Goal: Task Accomplishment & Management: Use online tool/utility

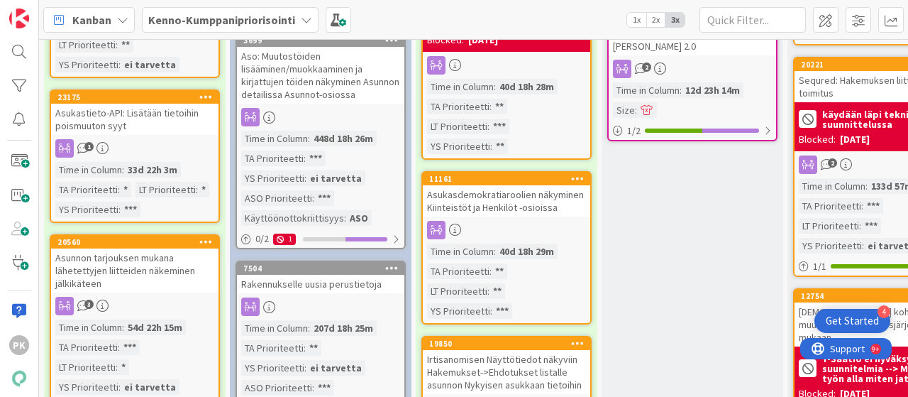
scroll to position [850, 0]
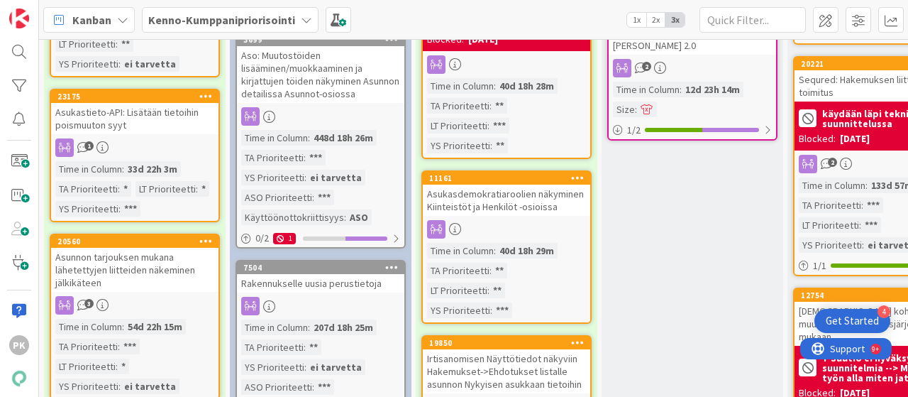
click at [143, 255] on div "Asunnon tarjouksen mukana lähetettyjen liitteiden näkeminen jälkikäteen" at bounding box center [134, 270] width 167 height 44
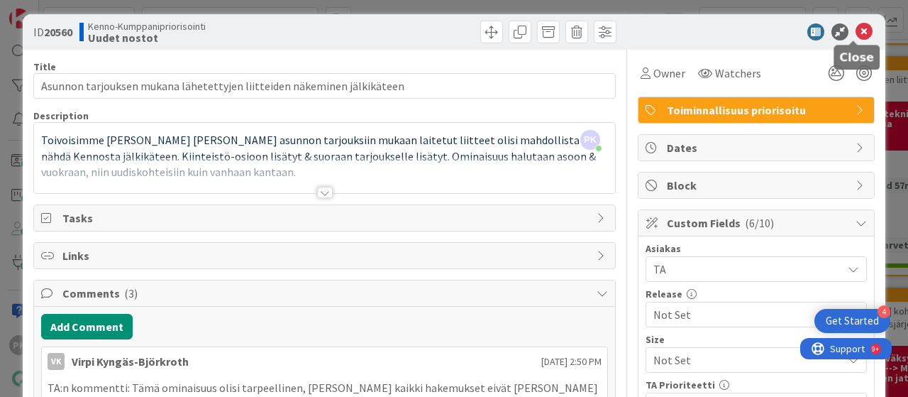
click at [856, 29] on icon at bounding box center [864, 31] width 17 height 17
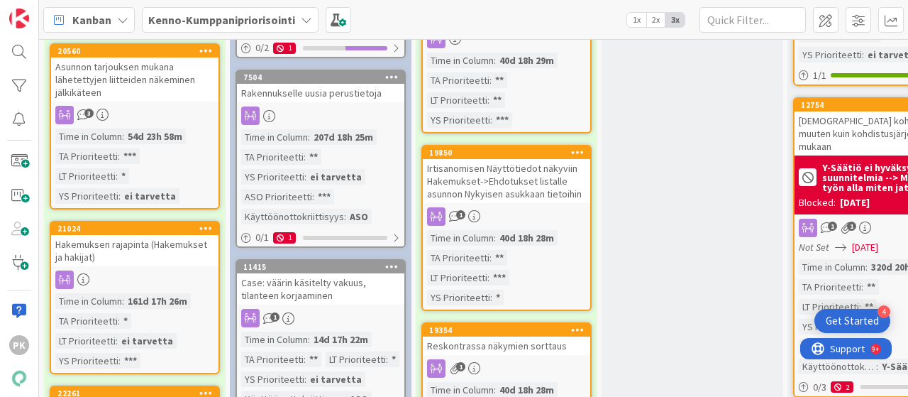
scroll to position [1039, 0]
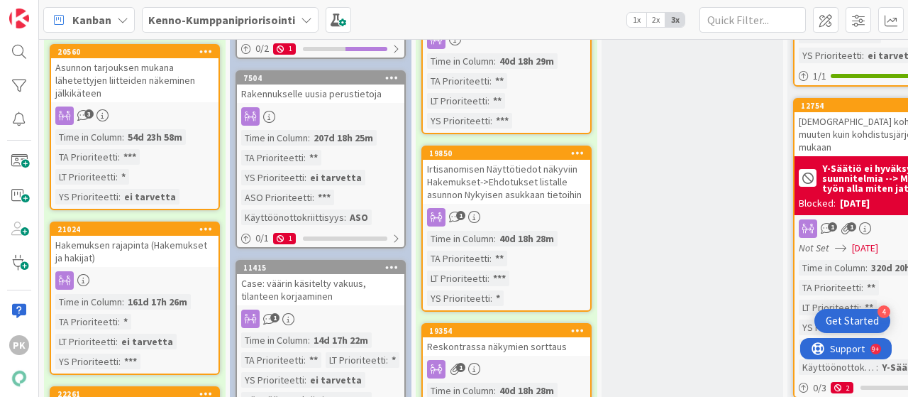
click at [301, 20] on icon at bounding box center [306, 19] width 11 height 11
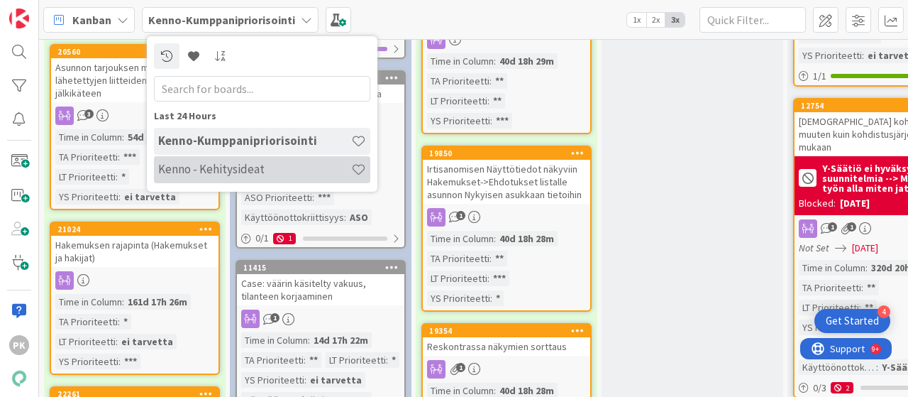
click at [206, 162] on h4 "Kenno - Kehitysideat" at bounding box center [254, 169] width 193 height 14
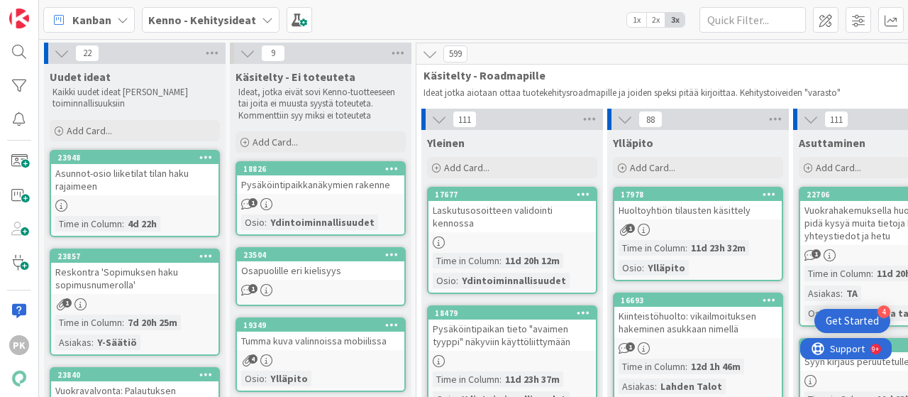
click at [262, 16] on icon at bounding box center [267, 19] width 11 height 11
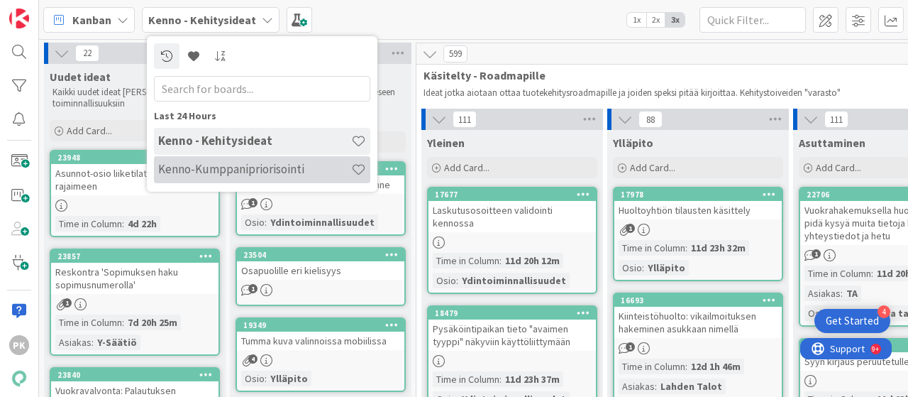
click at [196, 167] on h4 "Kenno-Kumppanipriorisointi" at bounding box center [254, 169] width 193 height 14
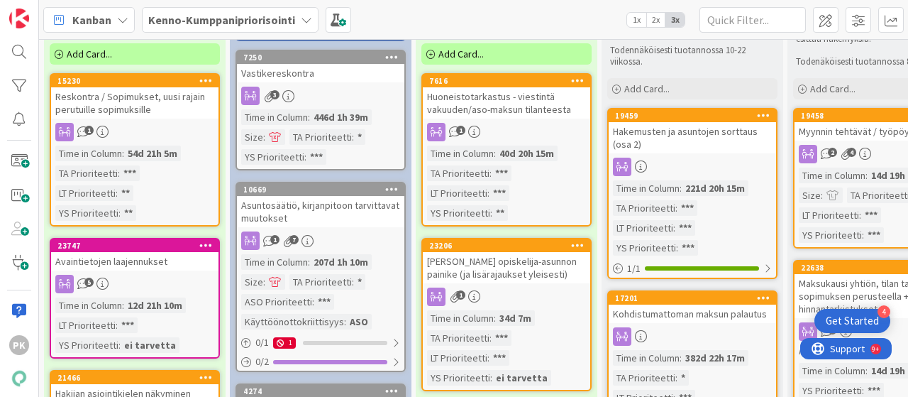
scroll to position [89, 0]
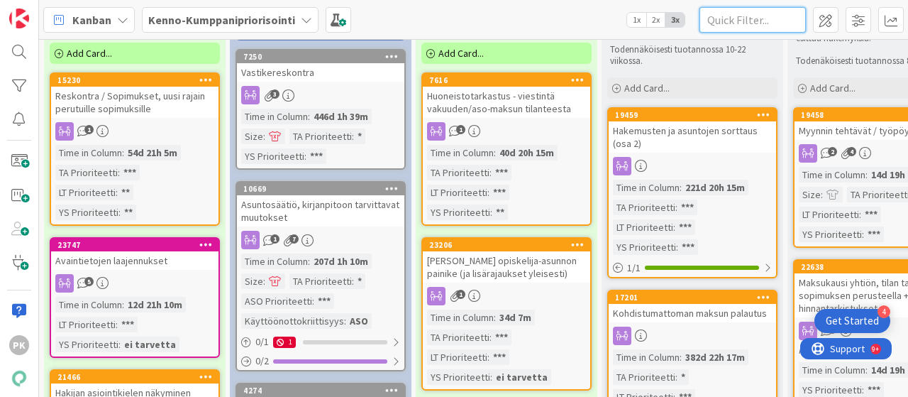
click at [712, 19] on input "text" at bounding box center [753, 20] width 106 height 26
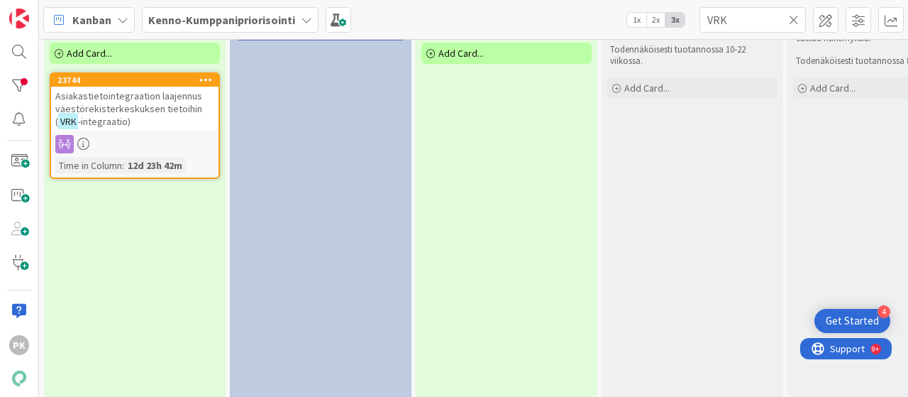
click at [145, 106] on span "Asiakastietointegraation laajennus väestörekisterkeskuksen tietoihin (" at bounding box center [128, 108] width 147 height 38
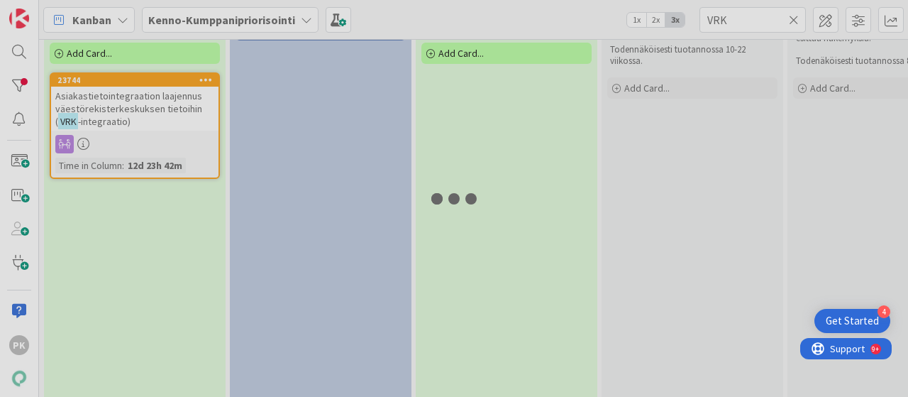
click at [145, 106] on div "1 Max 25 Uudet nostot Nämä siirtyvät seuraavaan sarakkeeseen [PERSON_NAME] kump…" at bounding box center [473, 218] width 869 height 358
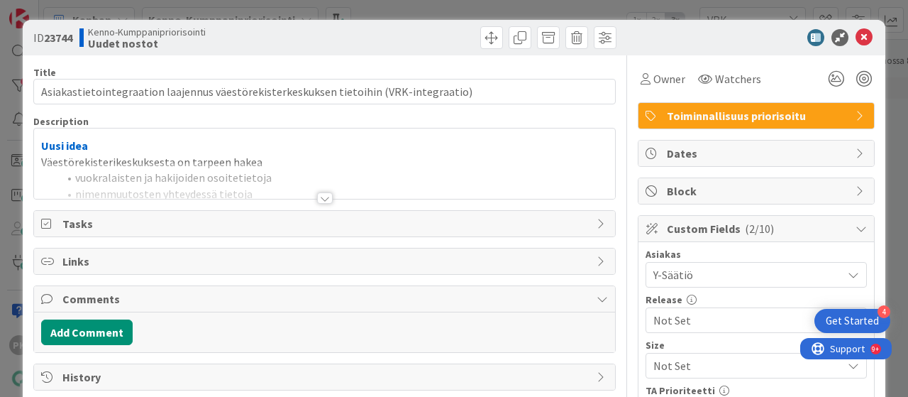
click at [319, 194] on div at bounding box center [325, 197] width 16 height 11
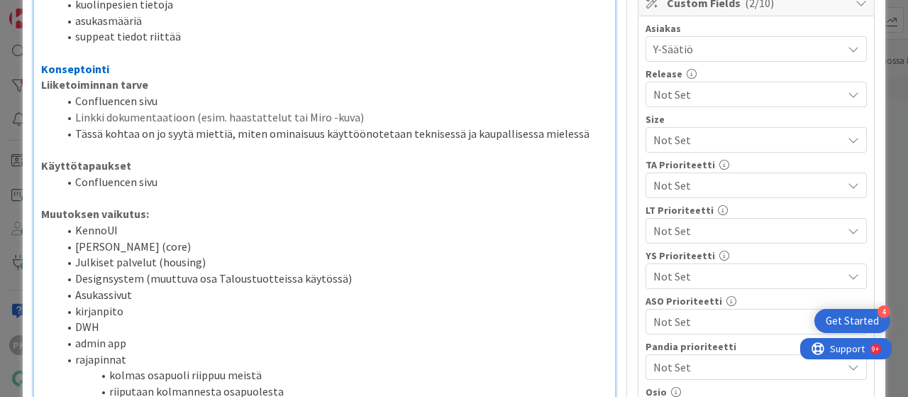
scroll to position [226, 0]
click at [698, 272] on span "Not Set" at bounding box center [744, 275] width 182 height 20
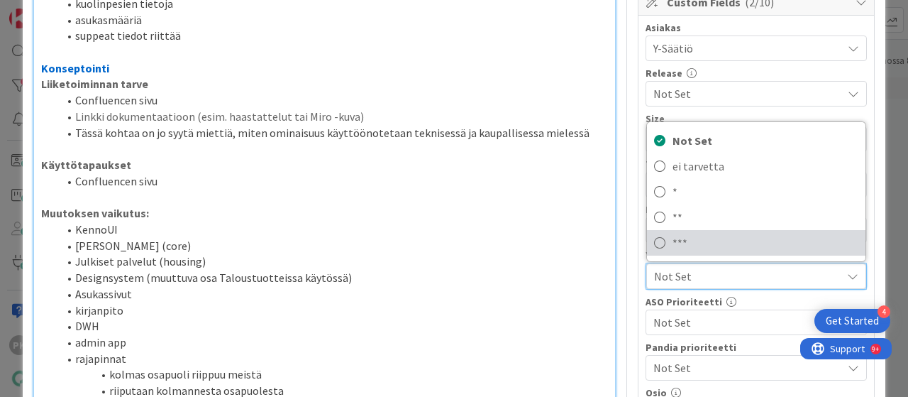
click at [654, 241] on icon at bounding box center [659, 242] width 11 height 21
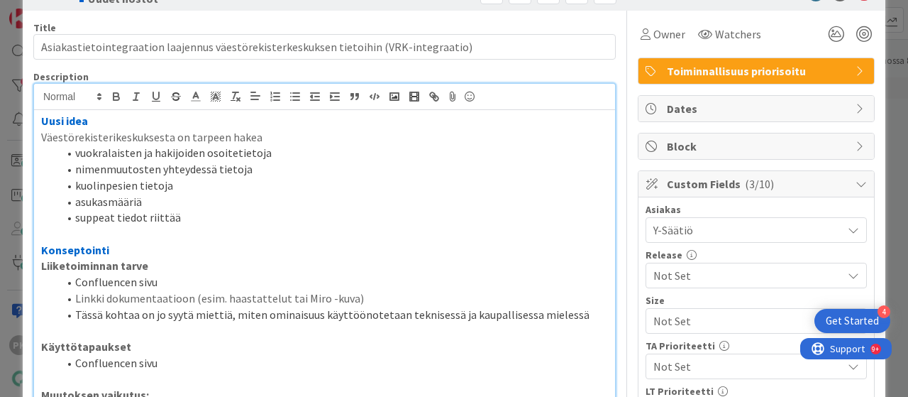
scroll to position [0, 0]
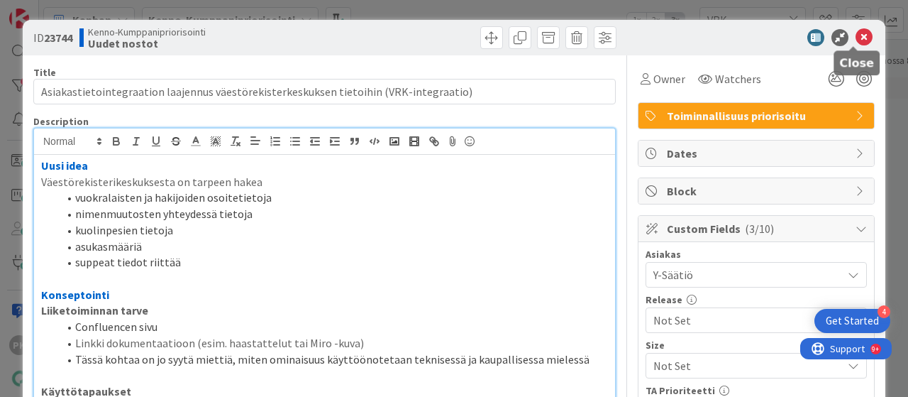
click at [856, 33] on icon at bounding box center [864, 37] width 17 height 17
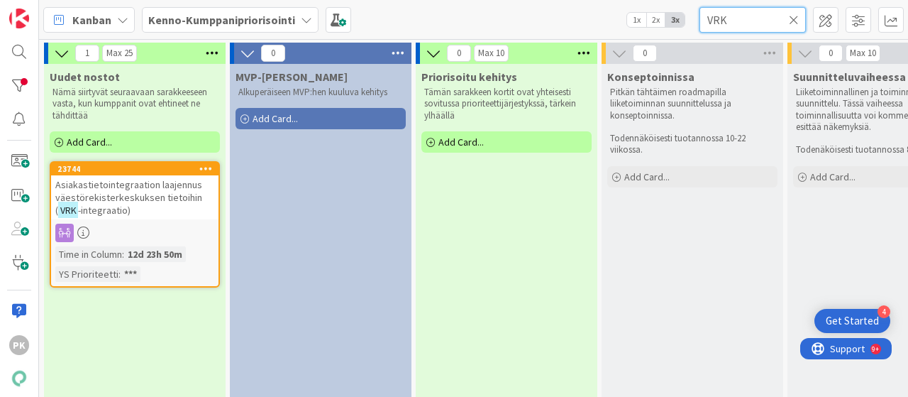
click at [727, 14] on input "VRK" at bounding box center [753, 20] width 106 height 26
type input "V"
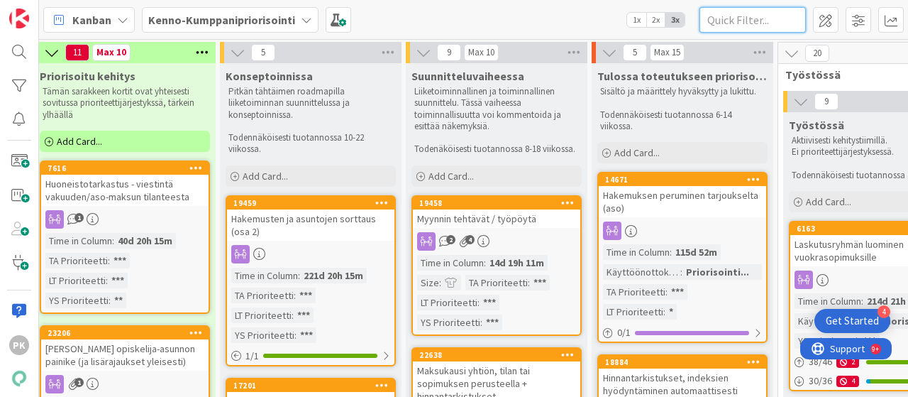
scroll to position [0, 382]
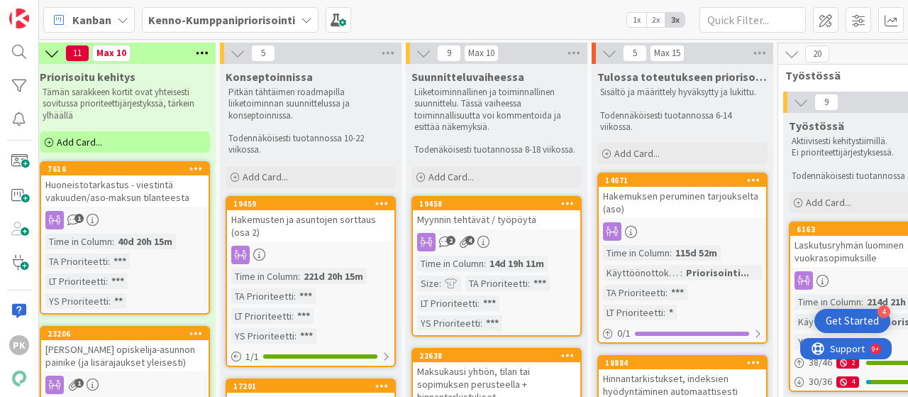
click at [531, 219] on div "Myynnin tehtävät / työpöytä" at bounding box center [496, 219] width 167 height 18
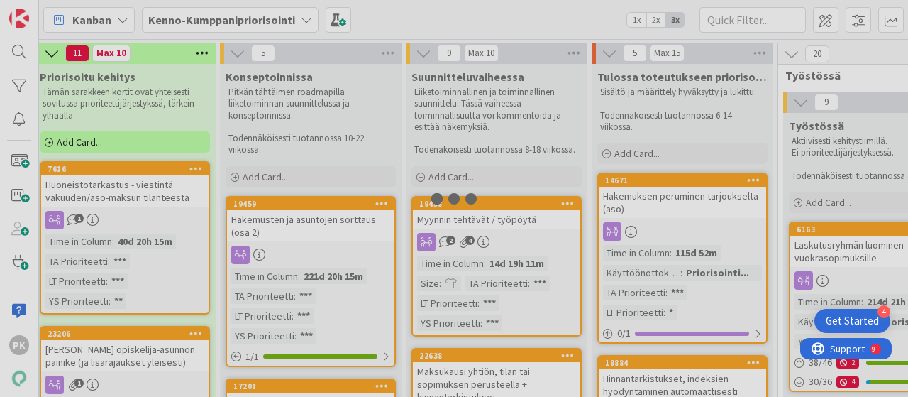
click at [531, 219] on div "22 Max 25 Uudet nostot Nämä siirtyvät seuraavaan sarakkeeseen [PERSON_NAME] kum…" at bounding box center [473, 218] width 869 height 358
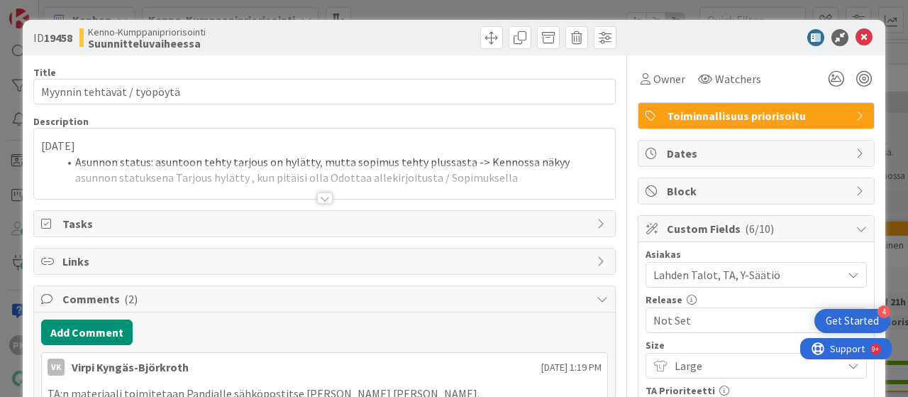
click at [318, 199] on div at bounding box center [325, 197] width 16 height 11
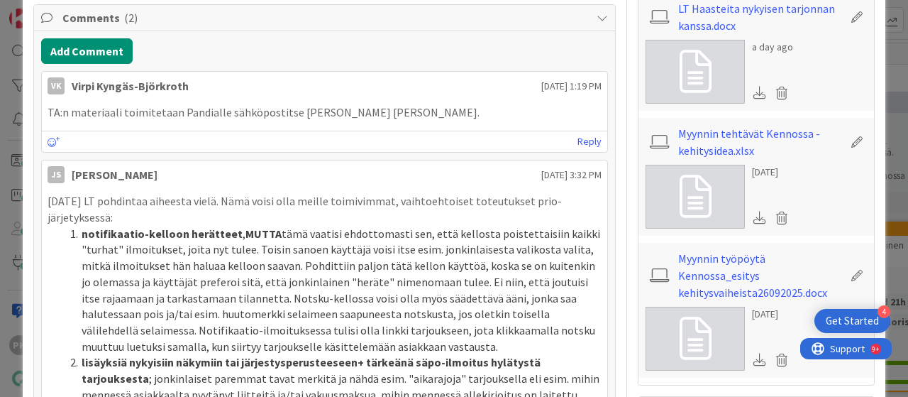
scroll to position [1023, 0]
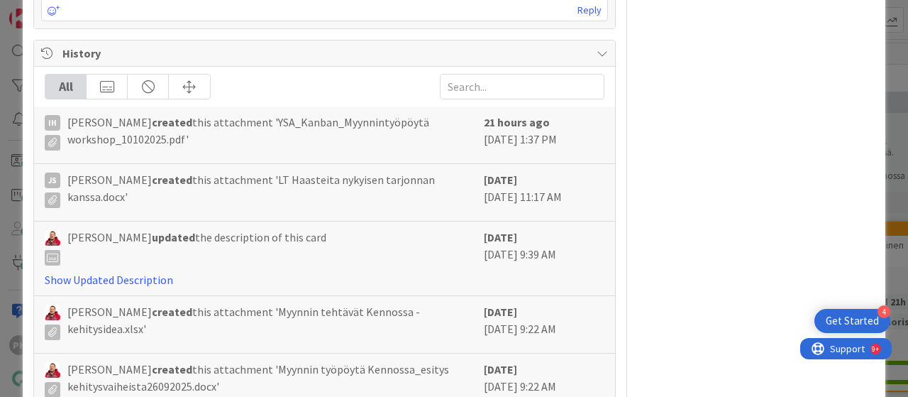
scroll to position [1406, 0]
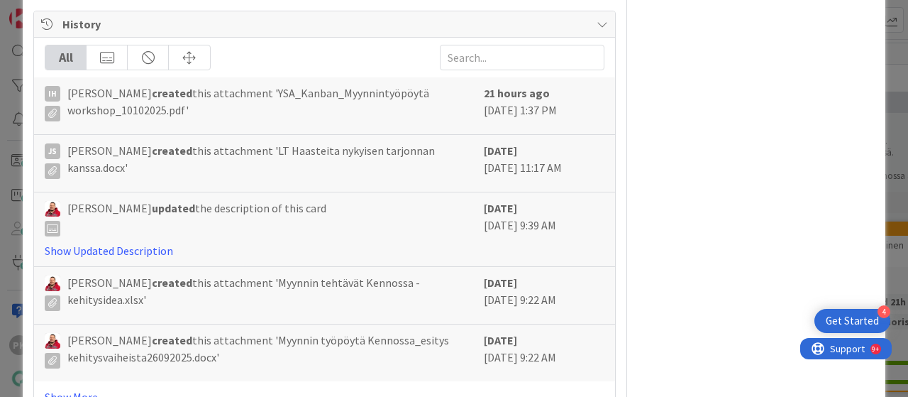
click at [85, 388] on link "Show More..." at bounding box center [325, 396] width 560 height 17
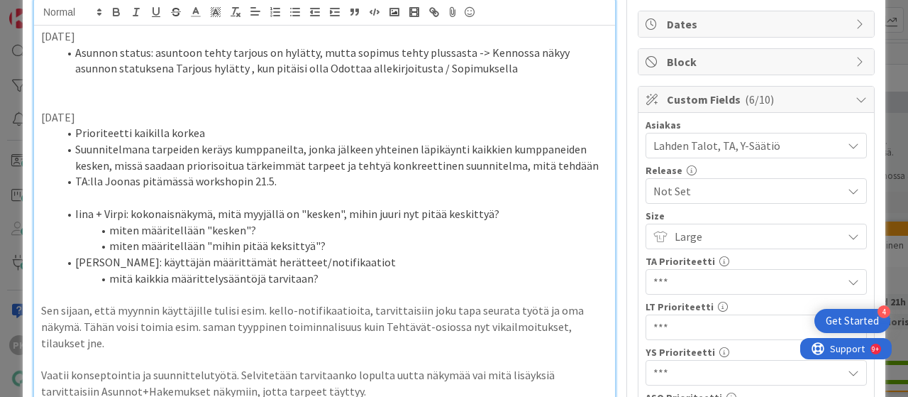
scroll to position [0, 0]
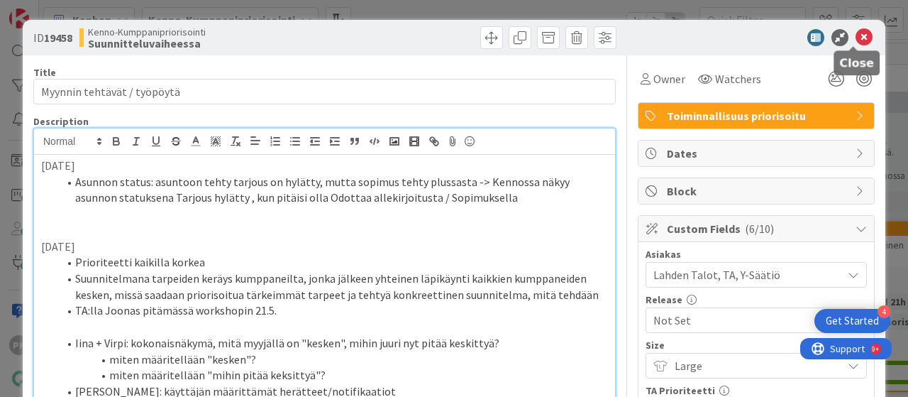
click at [856, 35] on icon at bounding box center [864, 37] width 17 height 17
